Goal: Communication & Community: Ask a question

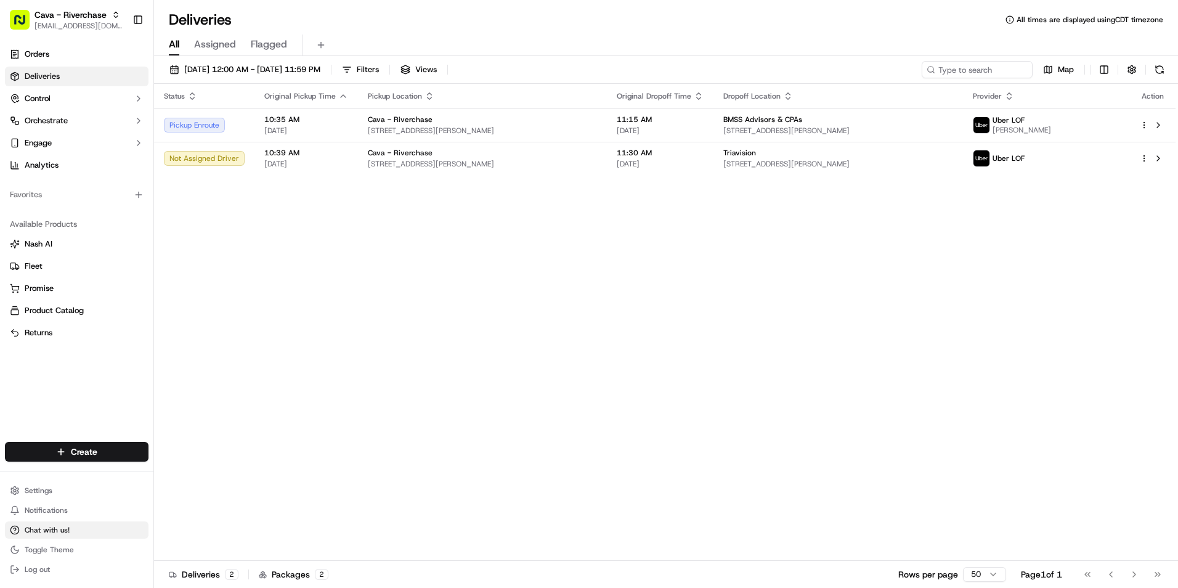
click at [67, 534] on span "Chat with us!" at bounding box center [47, 530] width 45 height 10
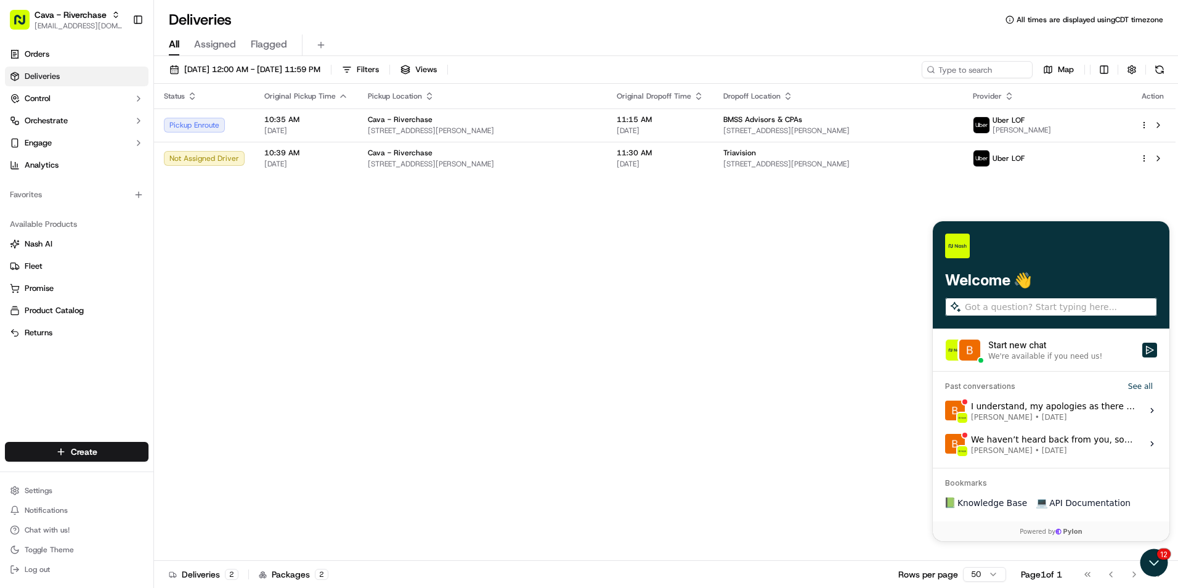
click at [1022, 355] on div "We're available if you need us!" at bounding box center [1045, 356] width 114 height 10
click at [1142, 355] on button "Start new chat We're available if you need us!" at bounding box center [1149, 350] width 15 height 15
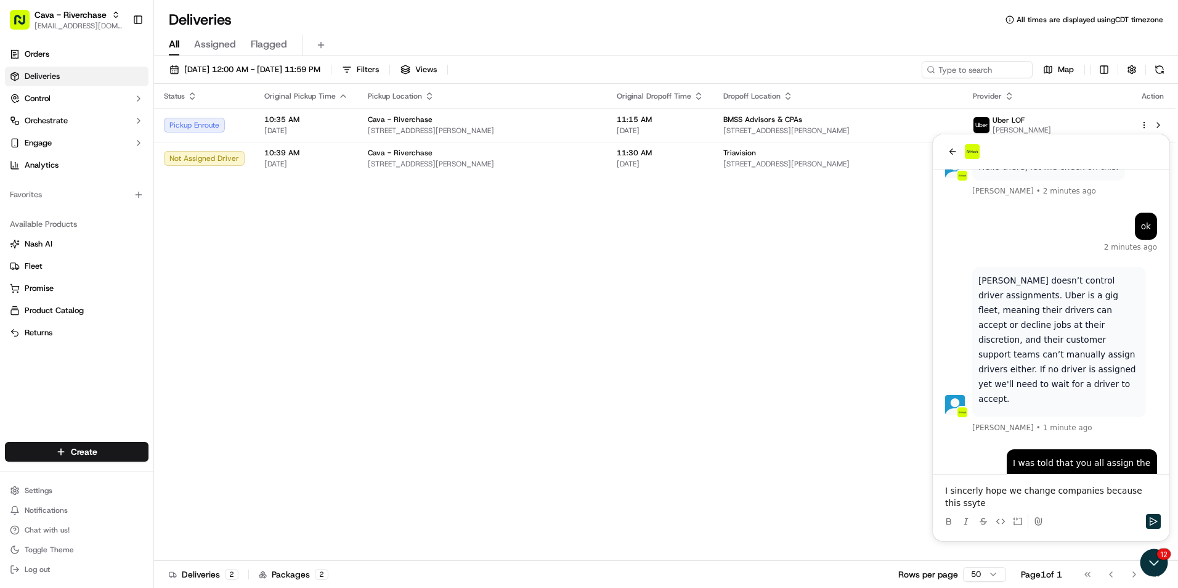
scroll to position [156, 0]
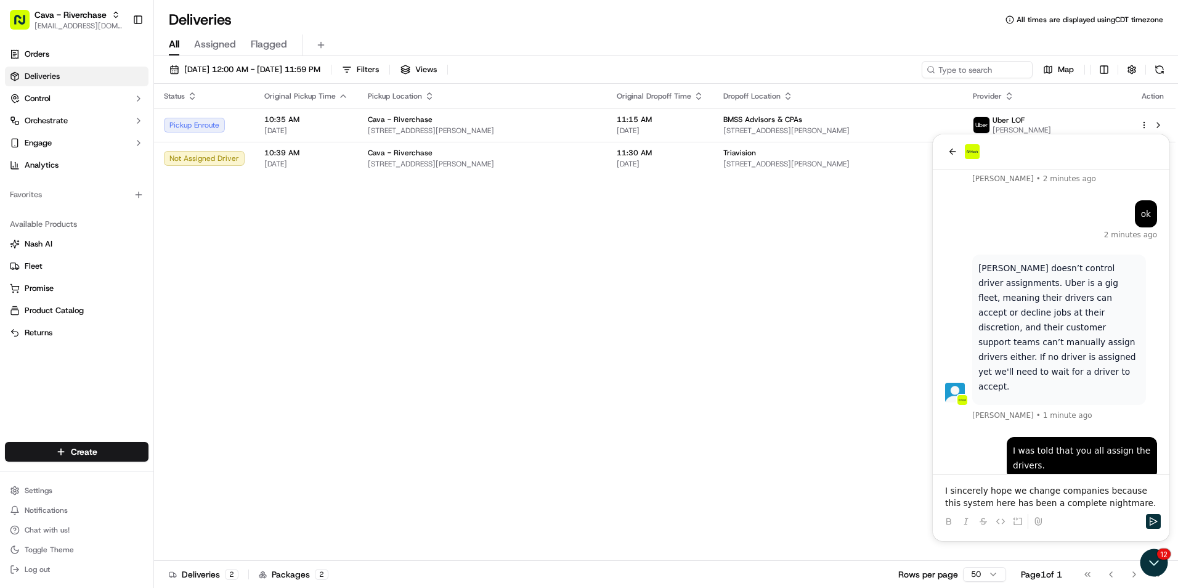
click at [1113, 506] on p "I sincerely hope we change companies because this system here has been a comple…" at bounding box center [1051, 496] width 212 height 25
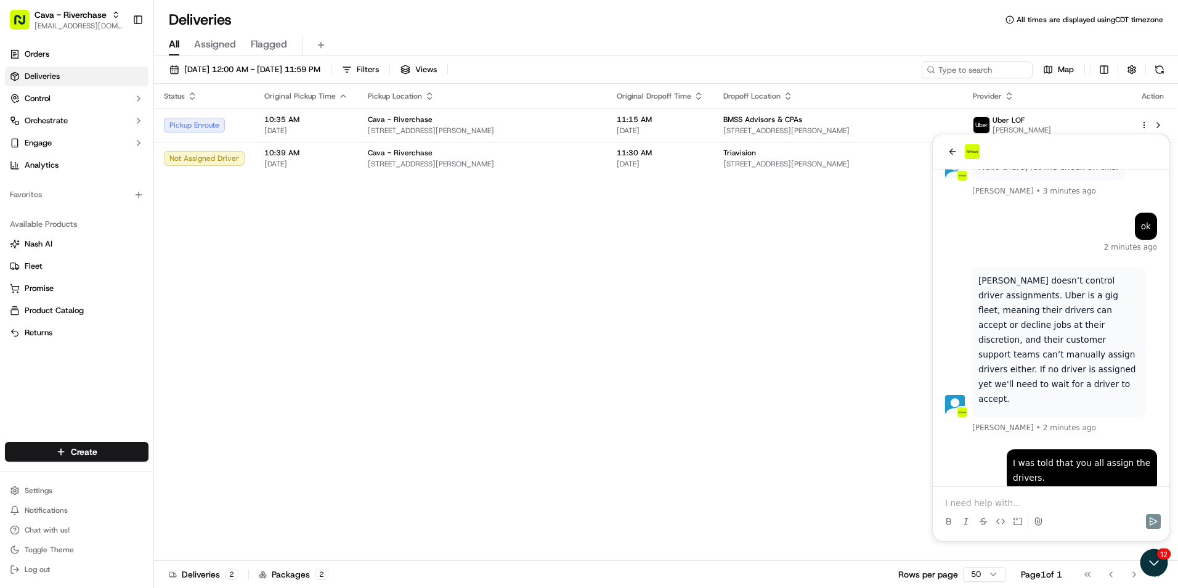
click at [750, 299] on div "Status Original Pickup Time Pickup Location Original Dropoff Time Dropoff Locat…" at bounding box center [665, 322] width 1022 height 477
